Goal: Task Accomplishment & Management: Complete application form

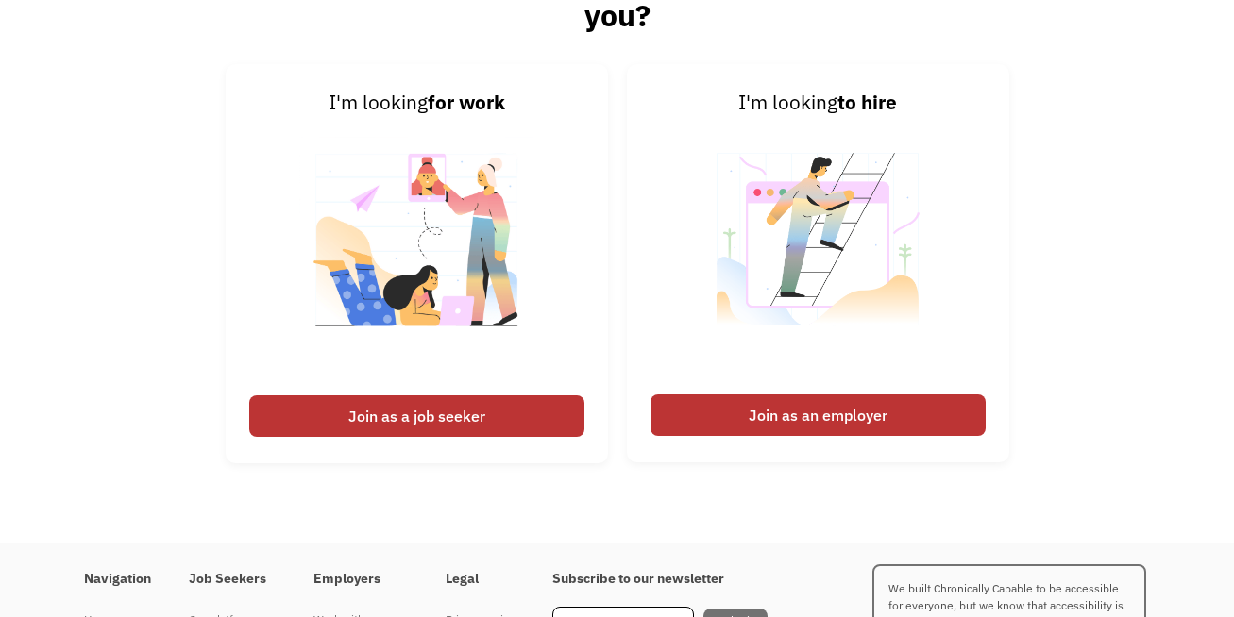
scroll to position [4342, 0]
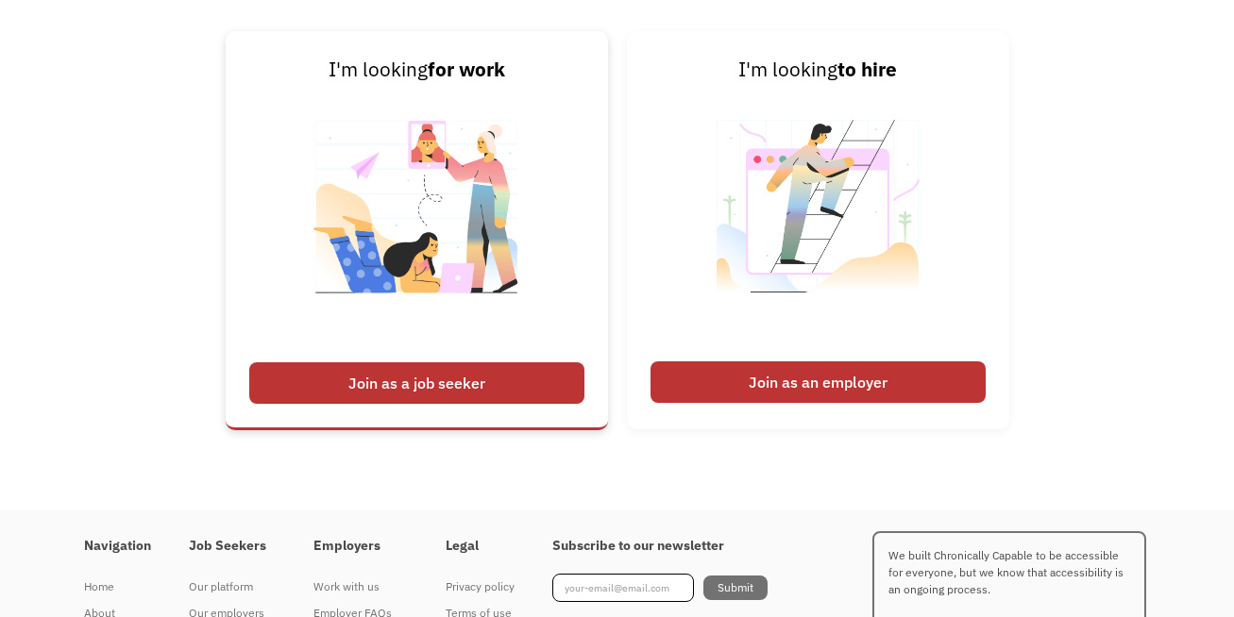
click at [490, 378] on div "Join as a job seeker" at bounding box center [416, 383] width 335 height 42
click at [385, 255] on img at bounding box center [416, 218] width 235 height 267
click at [378, 381] on div "Join as a job seeker" at bounding box center [416, 383] width 335 height 42
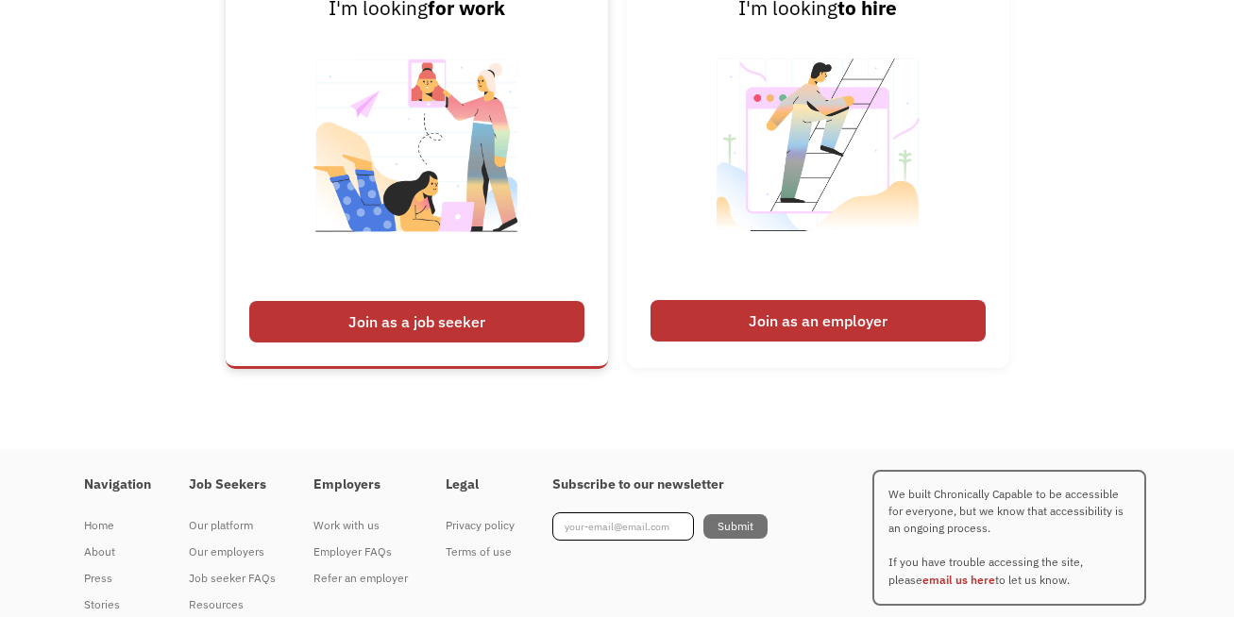
scroll to position [4437, 0]
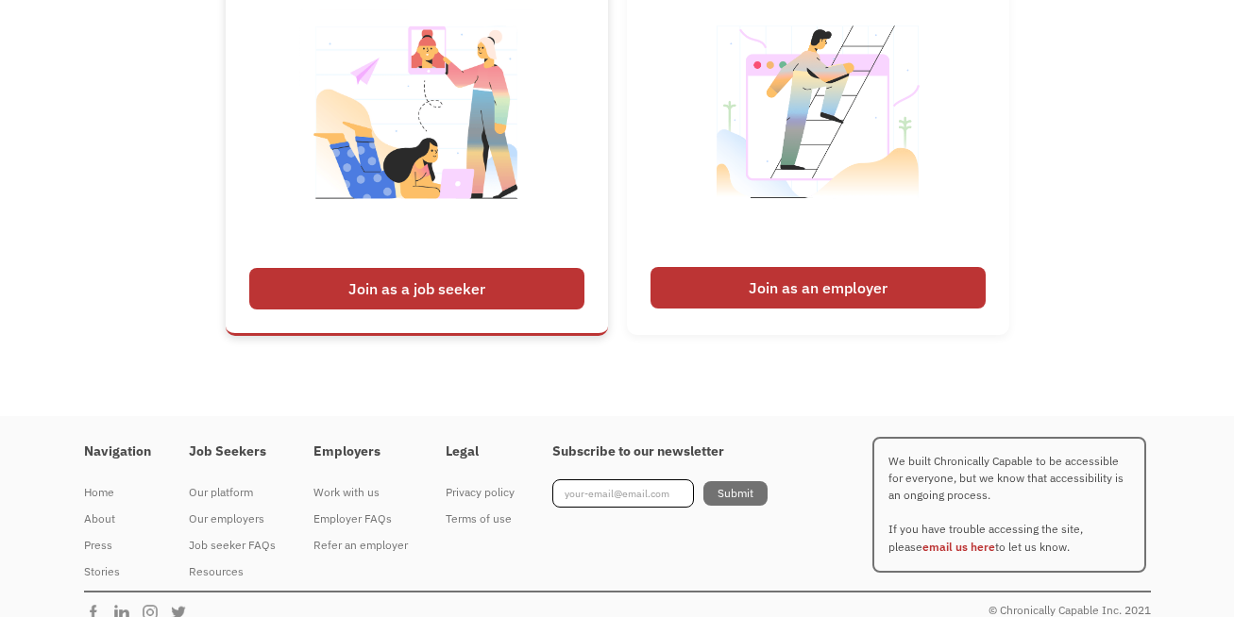
click at [406, 281] on div "Join as a job seeker" at bounding box center [416, 289] width 335 height 42
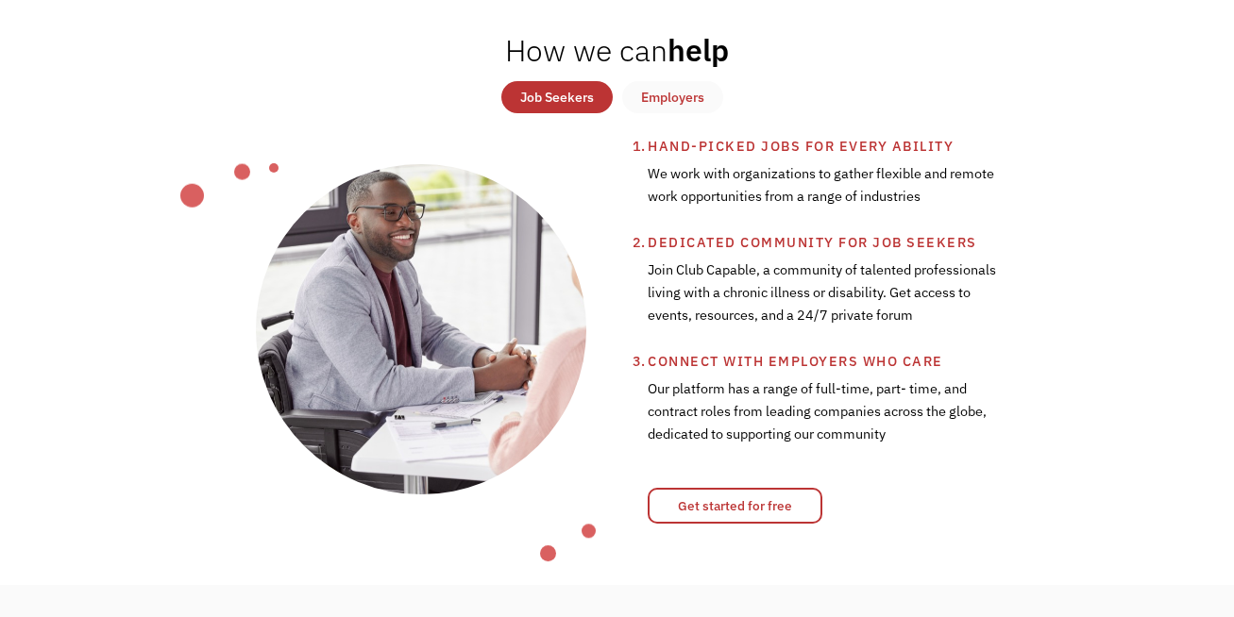
scroll to position [661, 0]
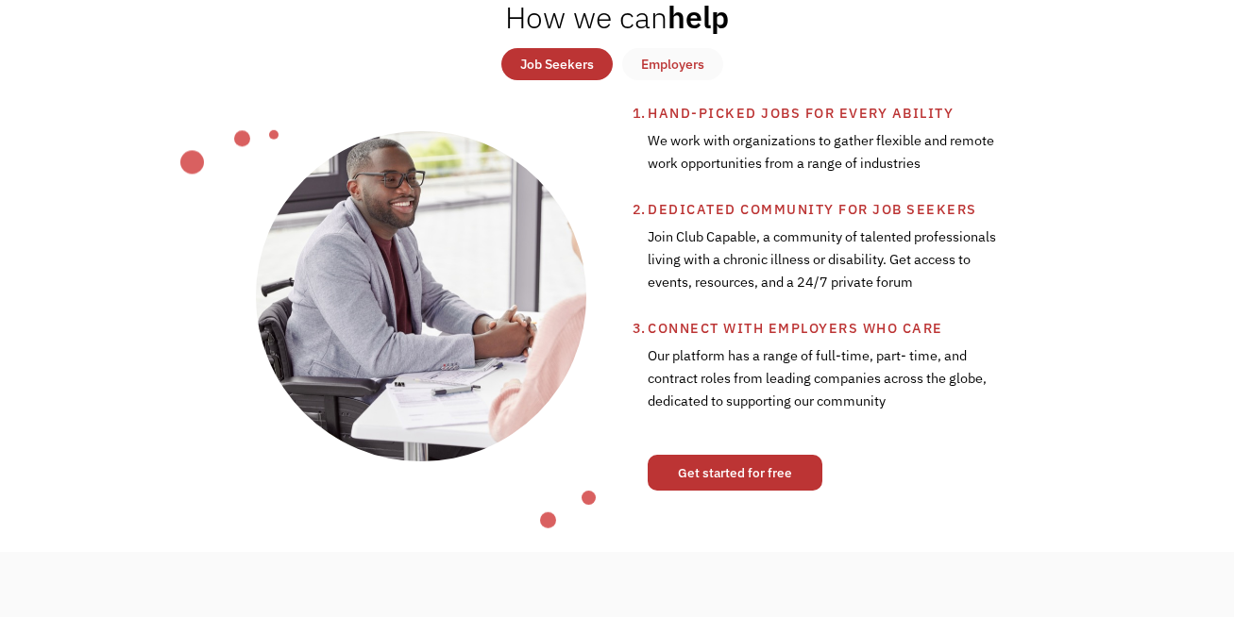
click at [758, 468] on link "Get started for free" at bounding box center [735, 473] width 175 height 36
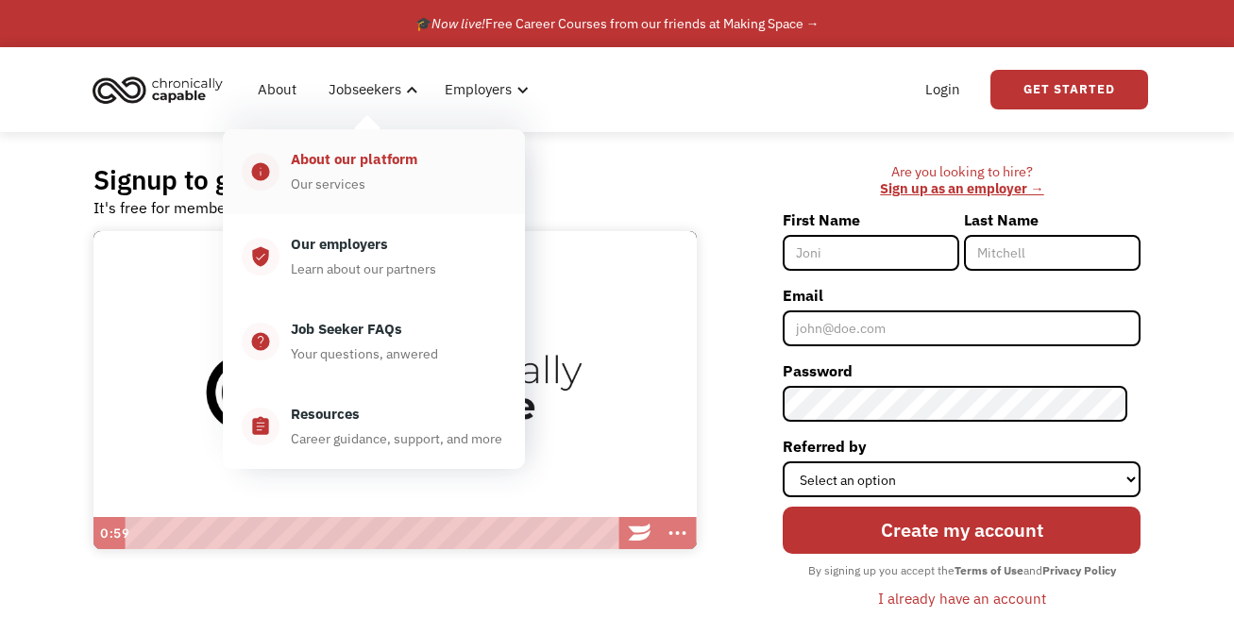
click at [345, 168] on div "About our platform" at bounding box center [354, 159] width 126 height 23
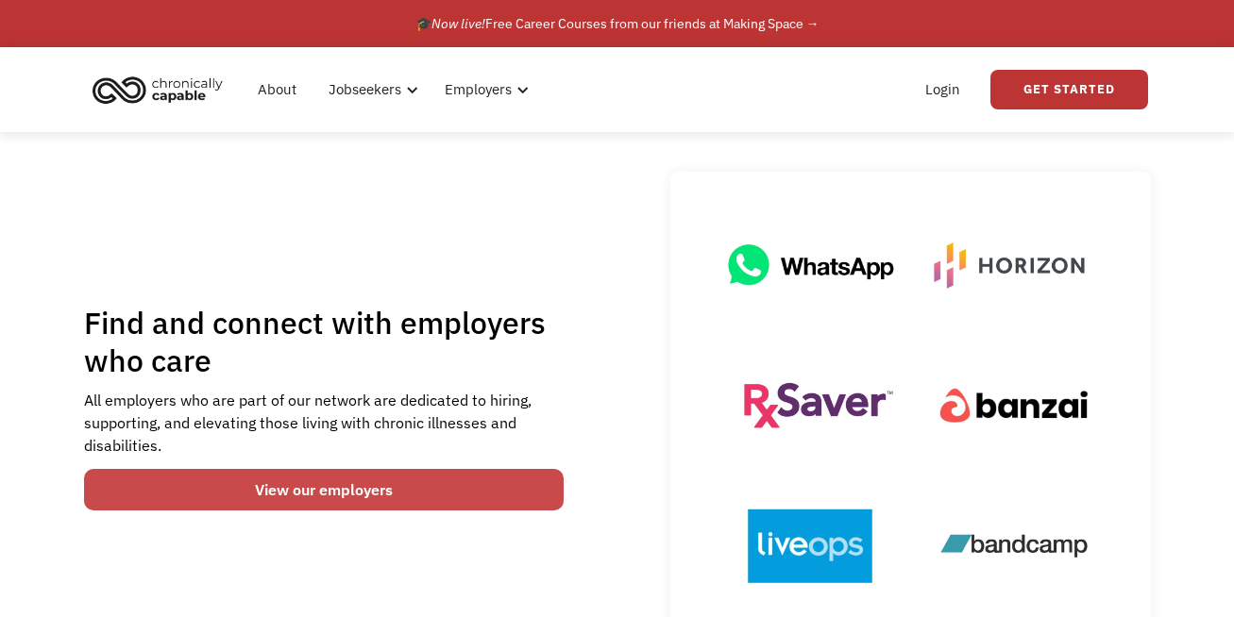
click at [309, 486] on link "View our employers" at bounding box center [324, 490] width 480 height 42
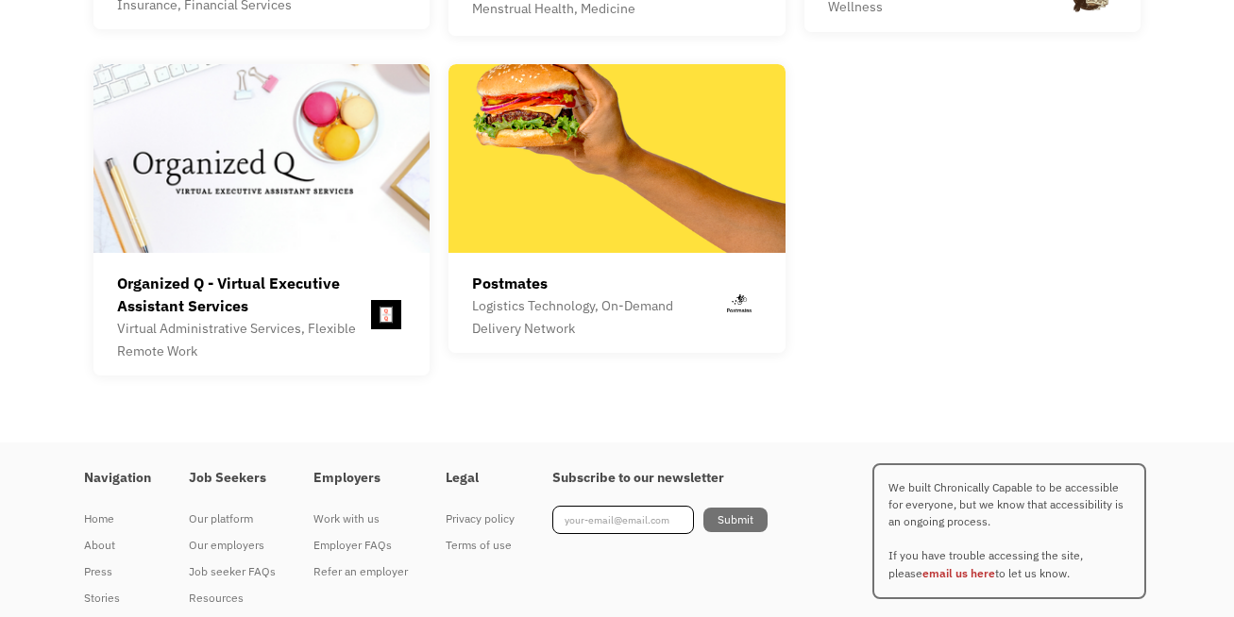
scroll to position [5372, 0]
